Goal: Task Accomplishment & Management: Complete application form

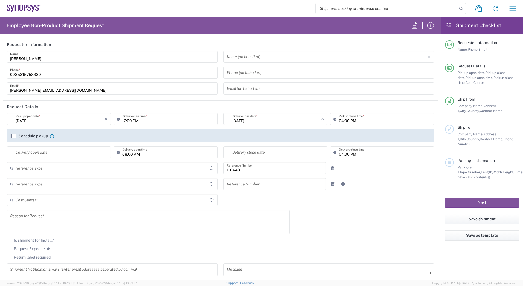
type input "Department"
type input "IE04, Legal 110448"
type input "Delivered at Place"
type input "Ireland"
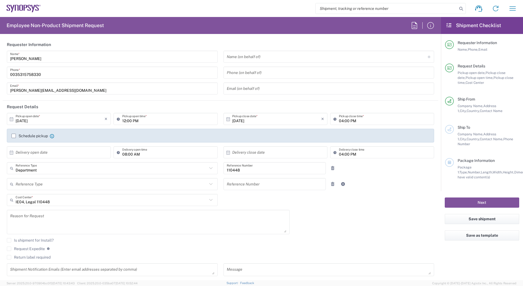
type input "Dublin IE02"
click at [51, 118] on input "10/06/2025" at bounding box center [60, 119] width 89 height 10
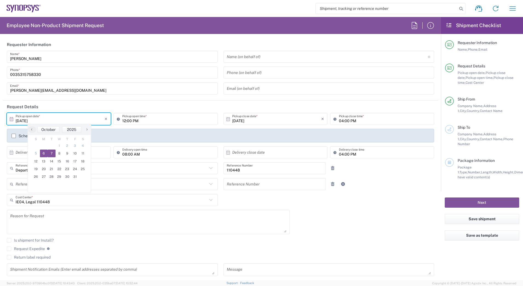
click at [52, 153] on span "7" at bounding box center [52, 153] width 8 height 8
type input "10/07/2025"
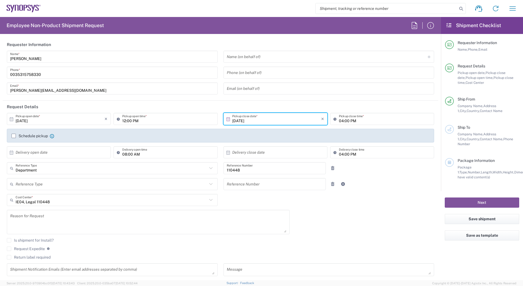
click at [47, 152] on input "text" at bounding box center [60, 152] width 89 height 10
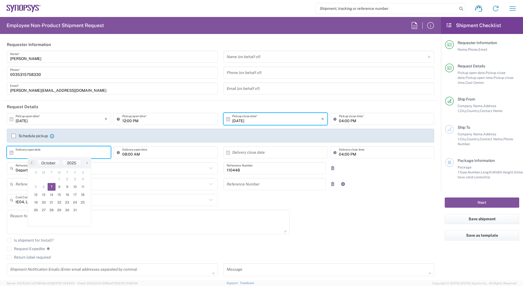
click at [51, 186] on span "7" at bounding box center [52, 187] width 8 height 8
type input "10/07/2025"
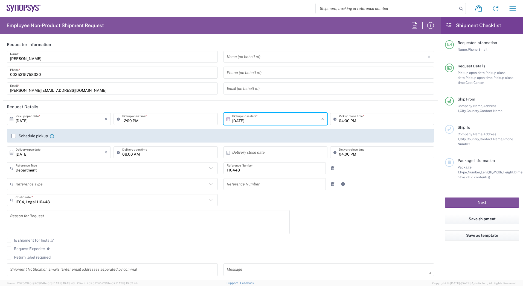
click at [257, 122] on input "10/07/2025" at bounding box center [276, 119] width 89 height 10
click at [266, 152] on span "7" at bounding box center [266, 153] width 8 height 8
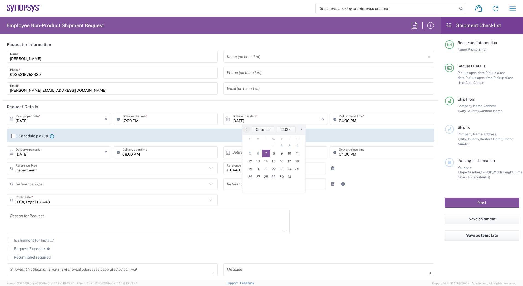
click at [266, 152] on span "7" at bounding box center [266, 153] width 8 height 8
click at [266, 153] on span "7" at bounding box center [266, 153] width 8 height 8
drag, startPoint x: 236, startPoint y: 149, endPoint x: 235, endPoint y: 152, distance: 3.1
click at [235, 149] on input "text" at bounding box center [276, 152] width 89 height 10
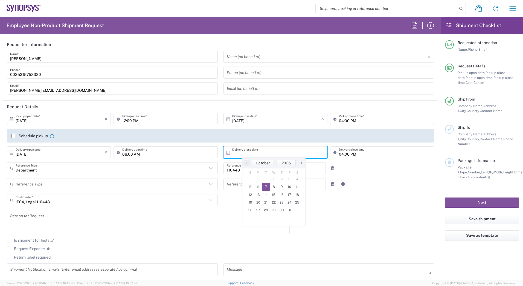
click at [265, 185] on span "7" at bounding box center [266, 187] width 8 height 8
type input "10/07/2025"
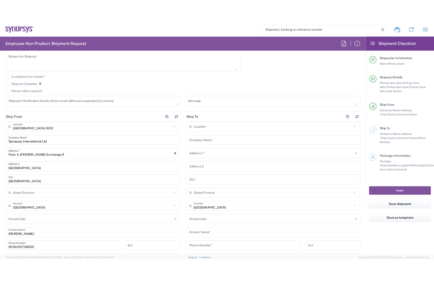
scroll to position [188, 0]
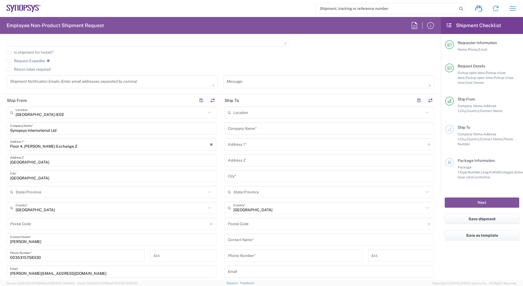
click at [264, 113] on input "text" at bounding box center [328, 113] width 190 height 10
click at [279, 127] on span "Taipei TW01" at bounding box center [326, 124] width 207 height 8
type input "Taipei TW01"
type input "Synopsys Taipei TW01"
type input "Rm3108 31F 333 Section 1 Keelung Rd"
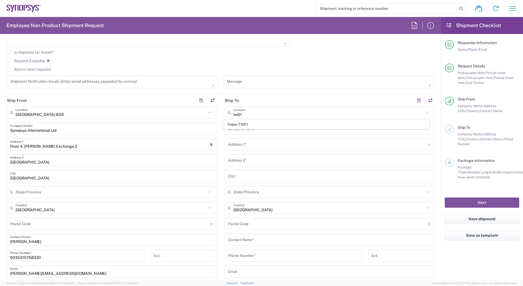
type input "Taipei"
type input "Taiwan"
type input "110"
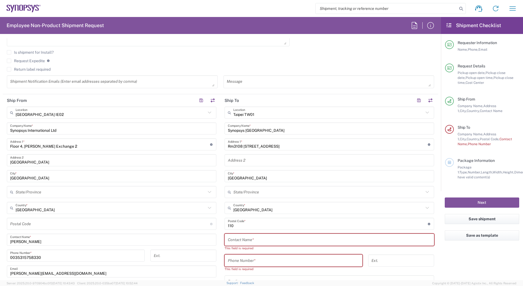
click at [271, 243] on input "text" at bounding box center [329, 240] width 203 height 10
type input "W"
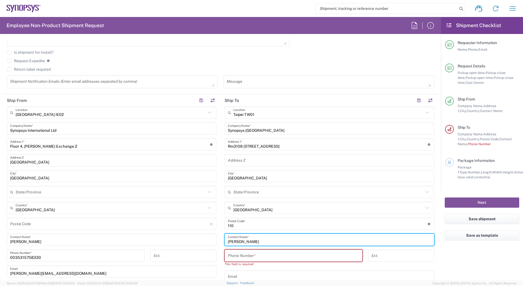
type input "Emma Huang"
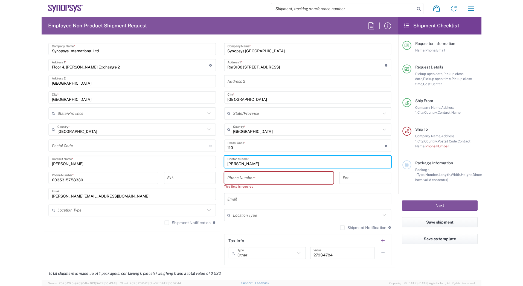
scroll to position [317, 0]
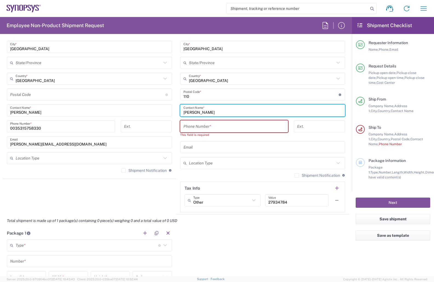
click at [191, 127] on input "tel" at bounding box center [233, 126] width 101 height 10
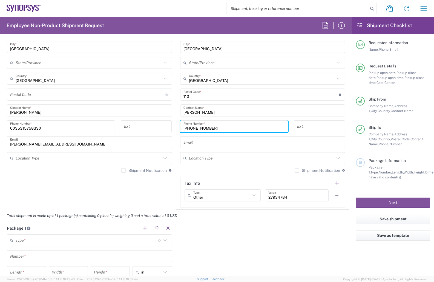
type input "+886 237255959"
click at [183, 141] on input "text" at bounding box center [262, 142] width 158 height 10
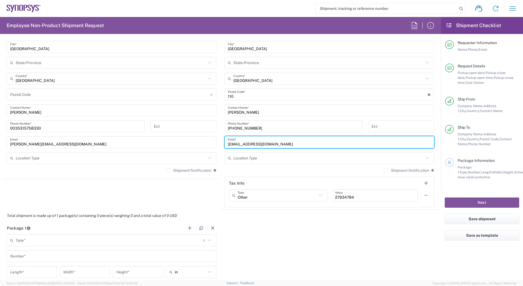
type input "wenyuh@synopsys.com"
click at [83, 241] on input "text" at bounding box center [109, 240] width 187 height 10
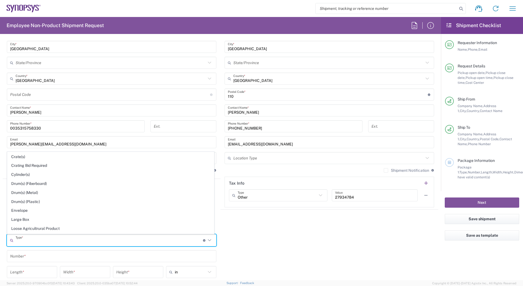
scroll to position [114, 0]
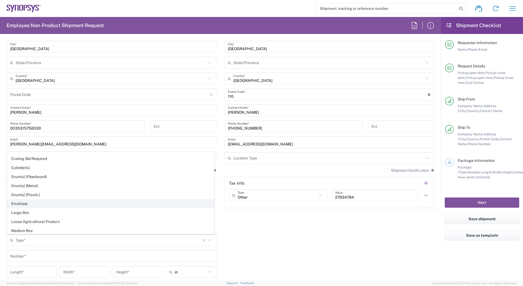
click at [58, 203] on span "Envelope" at bounding box center [110, 203] width 207 height 8
type input "Envelope"
type input "1"
type input "9.5"
type input "12.5"
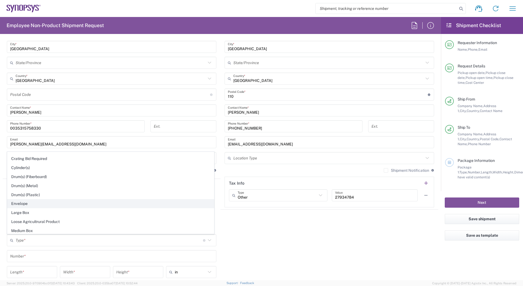
type input "0.25"
type input "1"
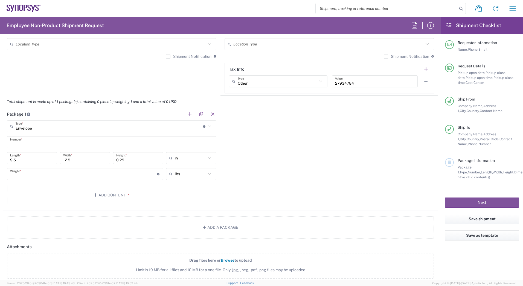
scroll to position [435, 0]
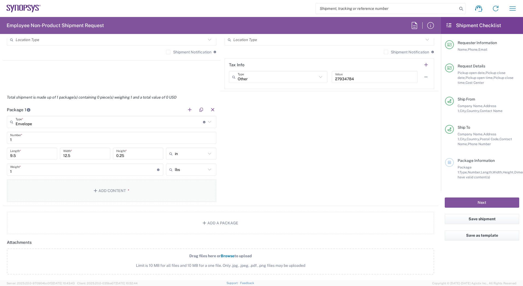
click at [103, 200] on button "Add Content *" at bounding box center [112, 190] width 210 height 22
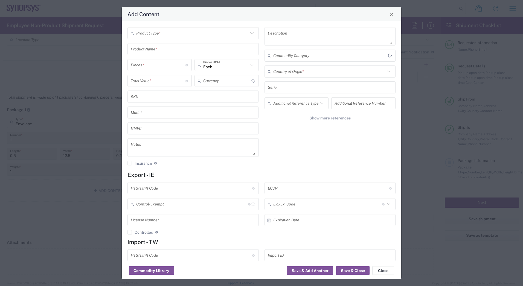
type input "US Dollar"
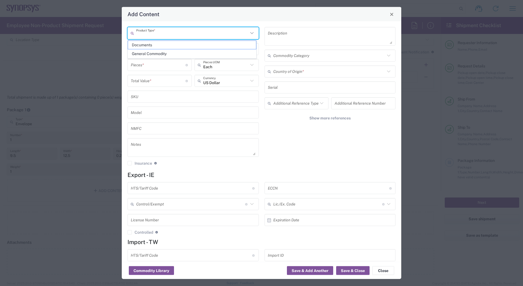
click at [187, 34] on input "text" at bounding box center [192, 33] width 112 height 10
click at [152, 48] on span "Documents" at bounding box center [192, 45] width 128 height 8
type input "Documents"
type input "1"
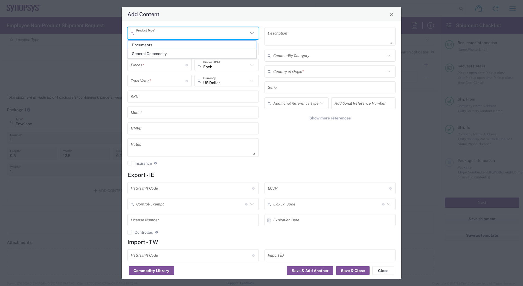
type input "1"
type textarea "Documents"
type input "Ireland"
type input "0000.00.0000"
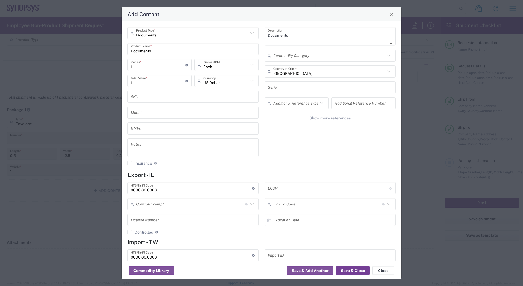
click at [345, 269] on button "Save & Close" at bounding box center [352, 270] width 33 height 9
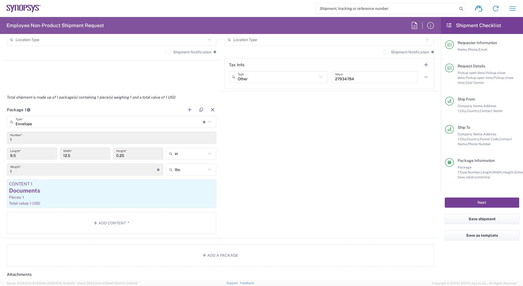
click at [479, 204] on button "Next" at bounding box center [482, 202] width 74 height 10
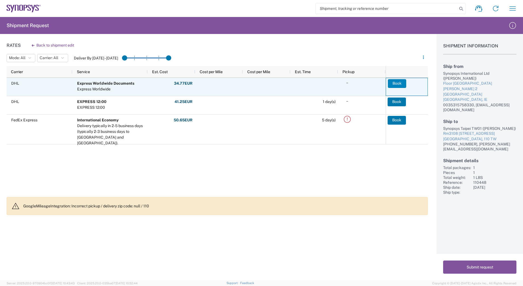
click at [394, 82] on button "Book" at bounding box center [397, 83] width 18 height 9
